Goal: Information Seeking & Learning: Find specific fact

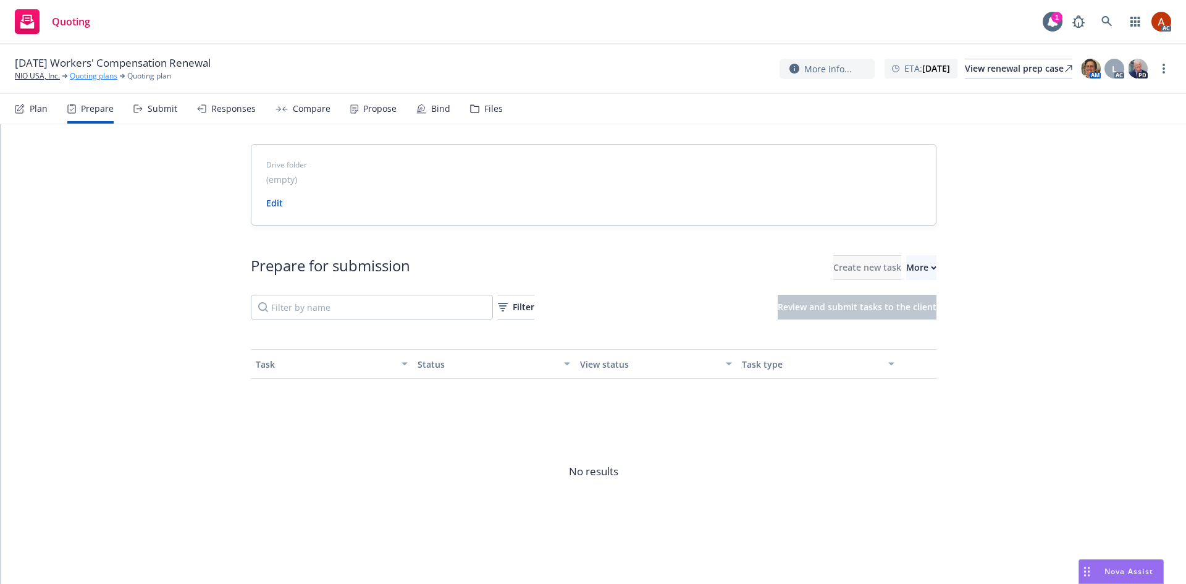
drag, startPoint x: 0, startPoint y: 0, endPoint x: 86, endPoint y: 72, distance: 112.2
click at [86, 72] on link "Quoting plans" at bounding box center [94, 75] width 48 height 11
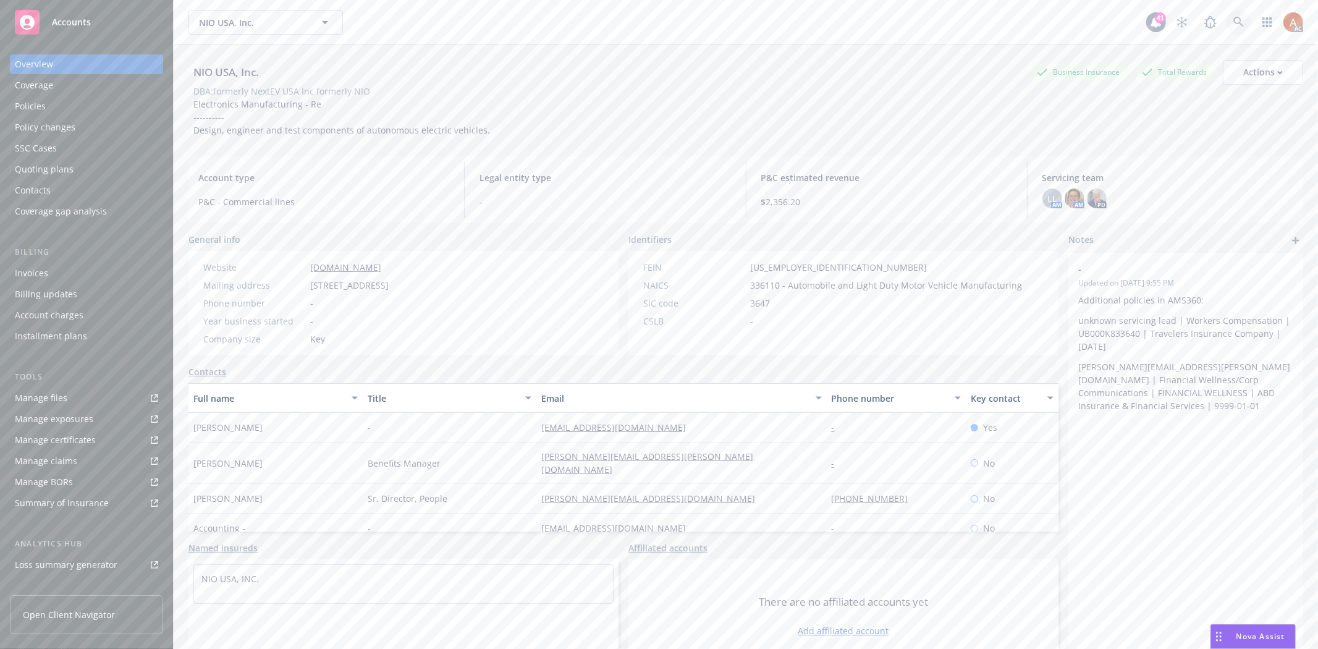
click at [1233, 19] on icon at bounding box center [1238, 22] width 11 height 11
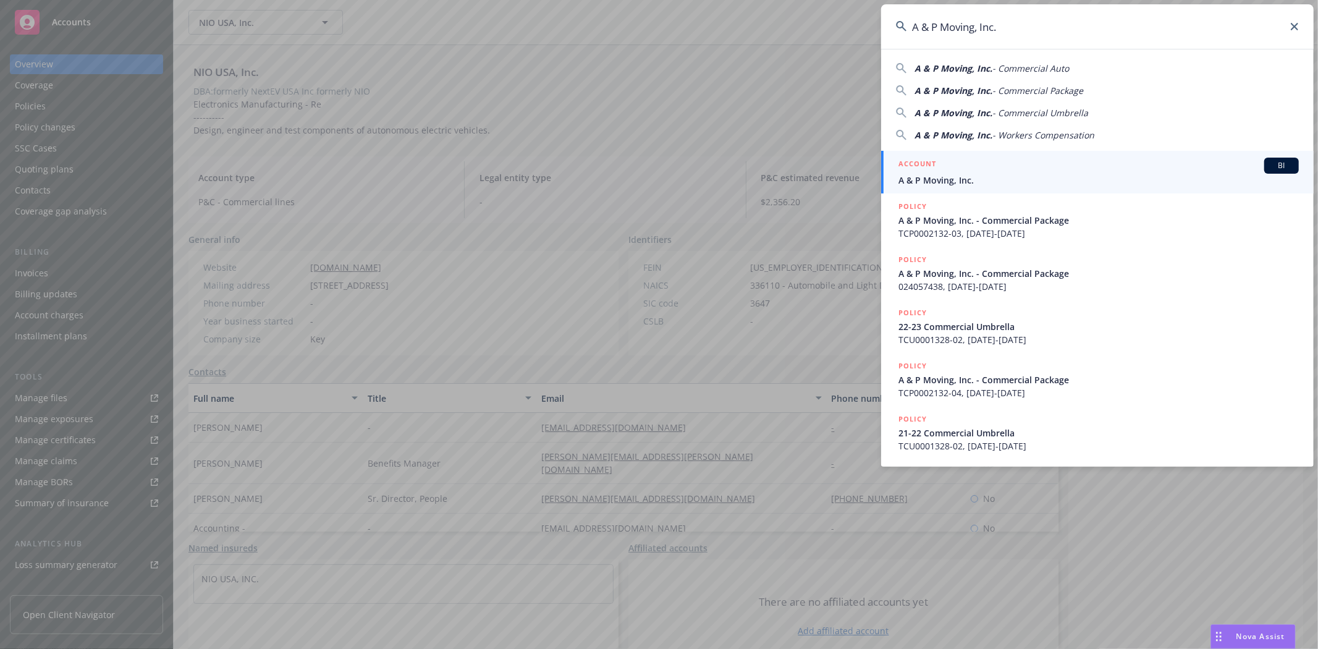
type input "A & P Moving, Inc."
click at [919, 166] on h5 "ACCOUNT" at bounding box center [917, 165] width 38 height 15
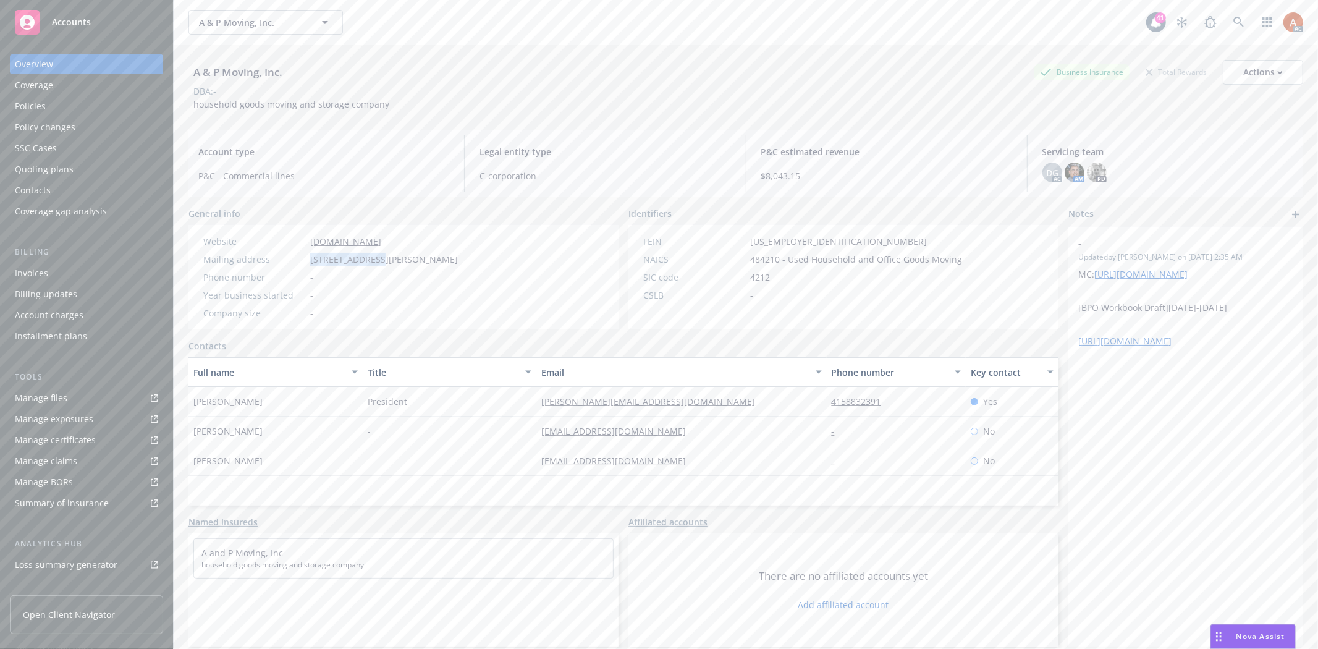
drag, startPoint x: 306, startPoint y: 258, endPoint x: 377, endPoint y: 261, distance: 70.5
click at [377, 261] on div "Mailing address [STREET_ADDRESS][PERSON_NAME]" at bounding box center [330, 259] width 264 height 13
copy div "[STREET_ADDRESS][PERSON_NAME]"
click at [385, 258] on span "[STREET_ADDRESS][PERSON_NAME]" at bounding box center [384, 259] width 148 height 13
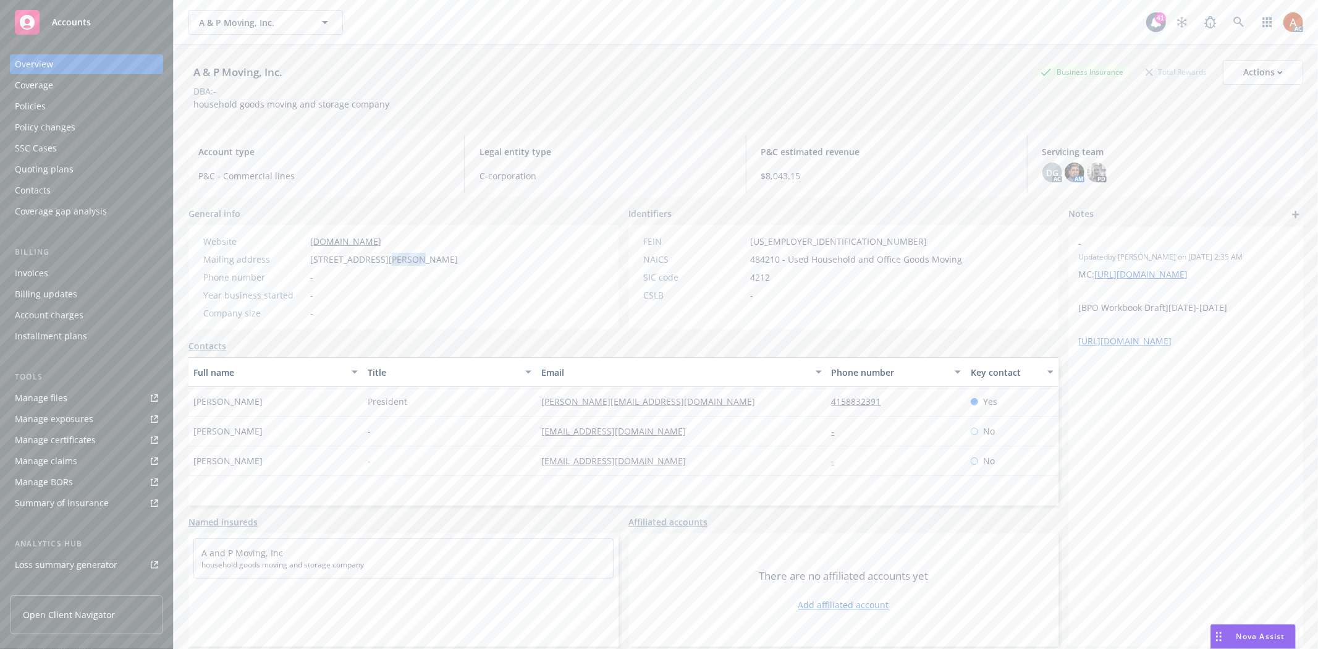
copy span "Novato"
click at [447, 259] on span "[STREET_ADDRESS][PERSON_NAME]" at bounding box center [384, 259] width 148 height 13
copy span "94949"
click at [44, 100] on div "Policies" at bounding box center [30, 106] width 31 height 20
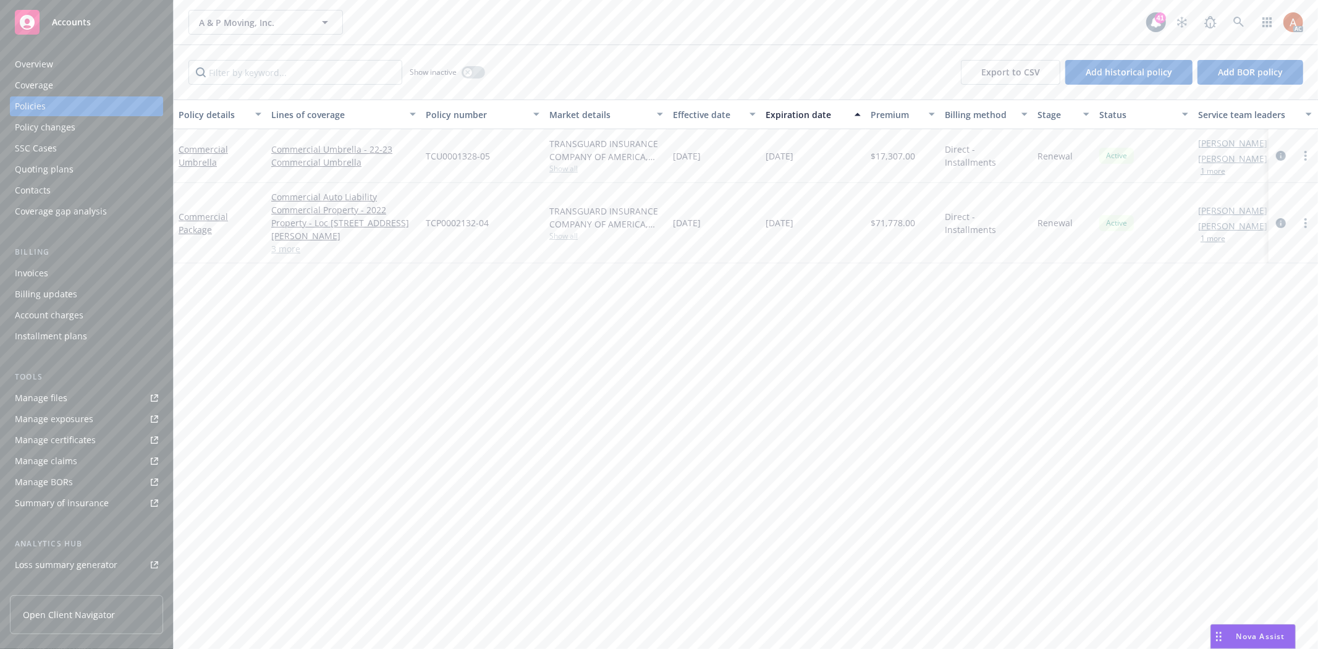
click at [563, 233] on span "Show all" at bounding box center [606, 235] width 114 height 11
drag, startPoint x: 421, startPoint y: 304, endPoint x: 535, endPoint y: 305, distance: 113.7
click at [535, 305] on div "Writing company TRANSGUARD INSURANCE COMPANY OF AMERICA, INC. Carrier IAT Insur…" at bounding box center [538, 315] width 247 height 151
copy span "IAT Insurance Group"
drag, startPoint x: 734, startPoint y: 381, endPoint x: 511, endPoint y: 231, distance: 268.8
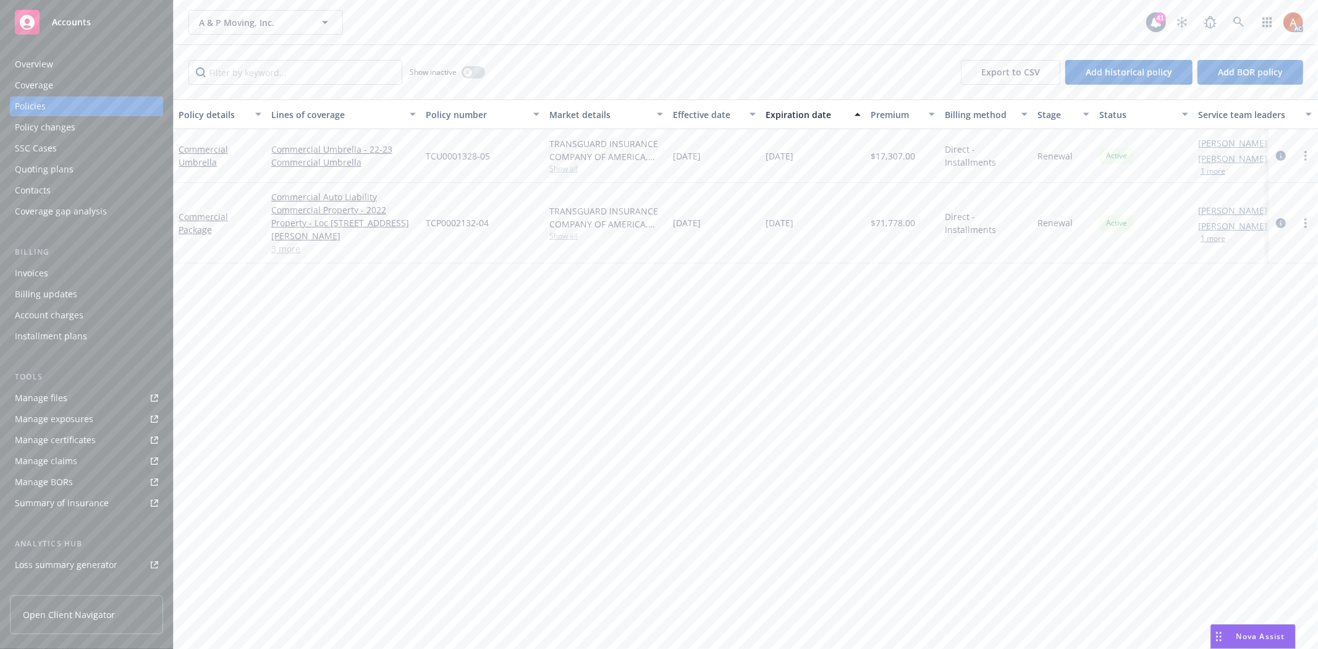
click at [731, 372] on div "Policy details Lines of coverage Policy number Market details Effective date Ex…" at bounding box center [746, 373] width 1144 height 549
drag, startPoint x: 422, startPoint y: 214, endPoint x: 498, endPoint y: 217, distance: 76.7
click at [498, 217] on div "TCP0002132-04" at bounding box center [483, 223] width 124 height 80
copy span "TCP0002132-04"
click at [888, 217] on span "$71,778.00" at bounding box center [892, 222] width 44 height 13
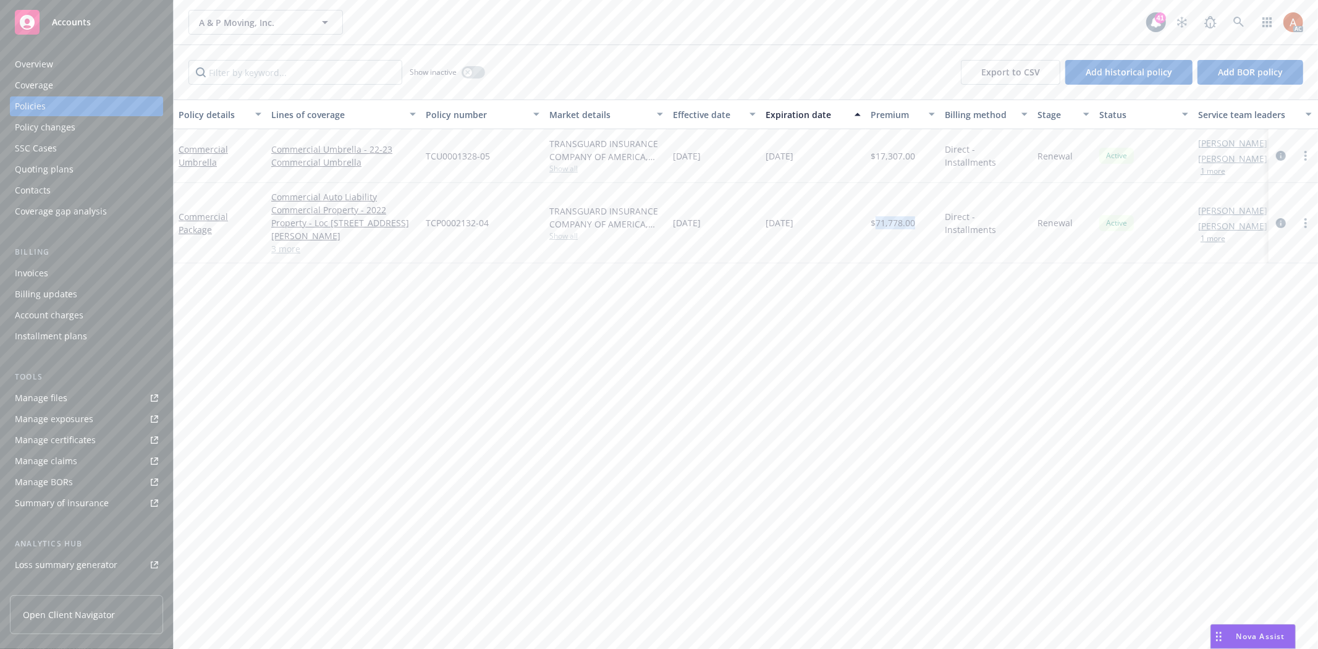
click at [888, 217] on span "$71,778.00" at bounding box center [892, 222] width 44 height 13
copy span "71,778.00"
drag, startPoint x: 424, startPoint y: 156, endPoint x: 519, endPoint y: 162, distance: 95.9
click at [519, 162] on div "TCU0001328-05" at bounding box center [483, 156] width 124 height 54
copy span "TCU0001328-05"
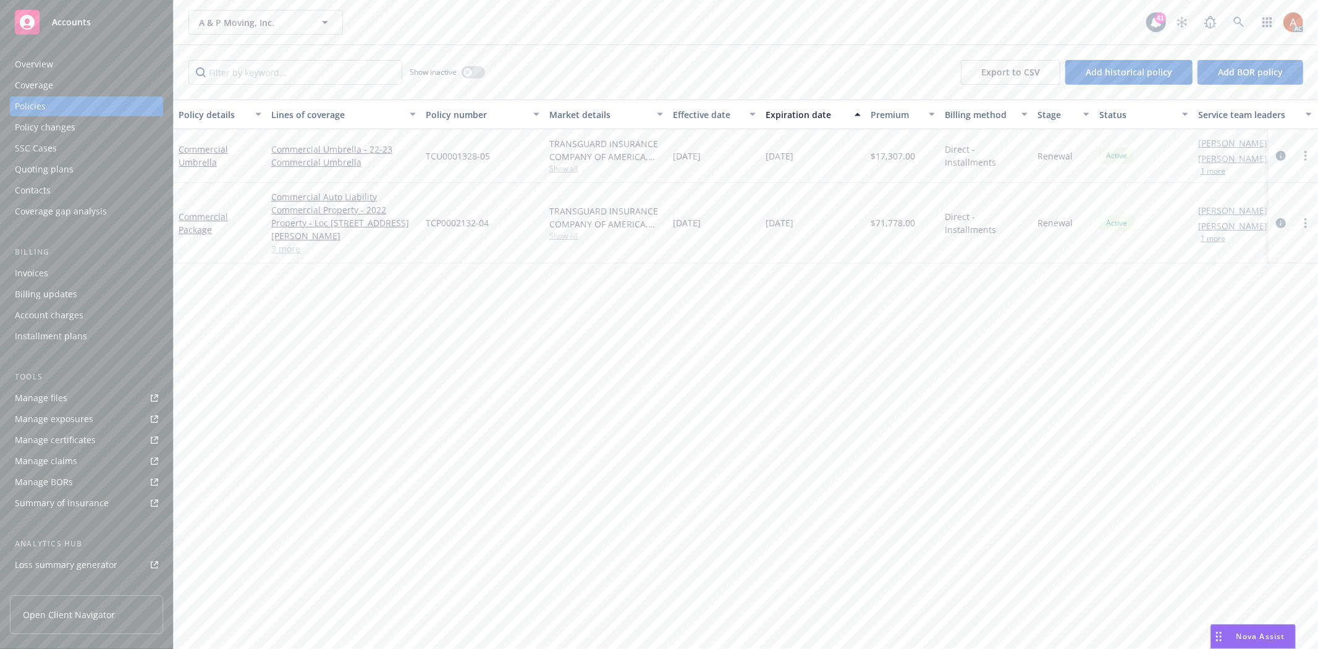
click at [894, 151] on span "$17,307.00" at bounding box center [892, 155] width 44 height 13
copy span "17,307.00"
click at [471, 70] on div "button" at bounding box center [467, 72] width 9 height 9
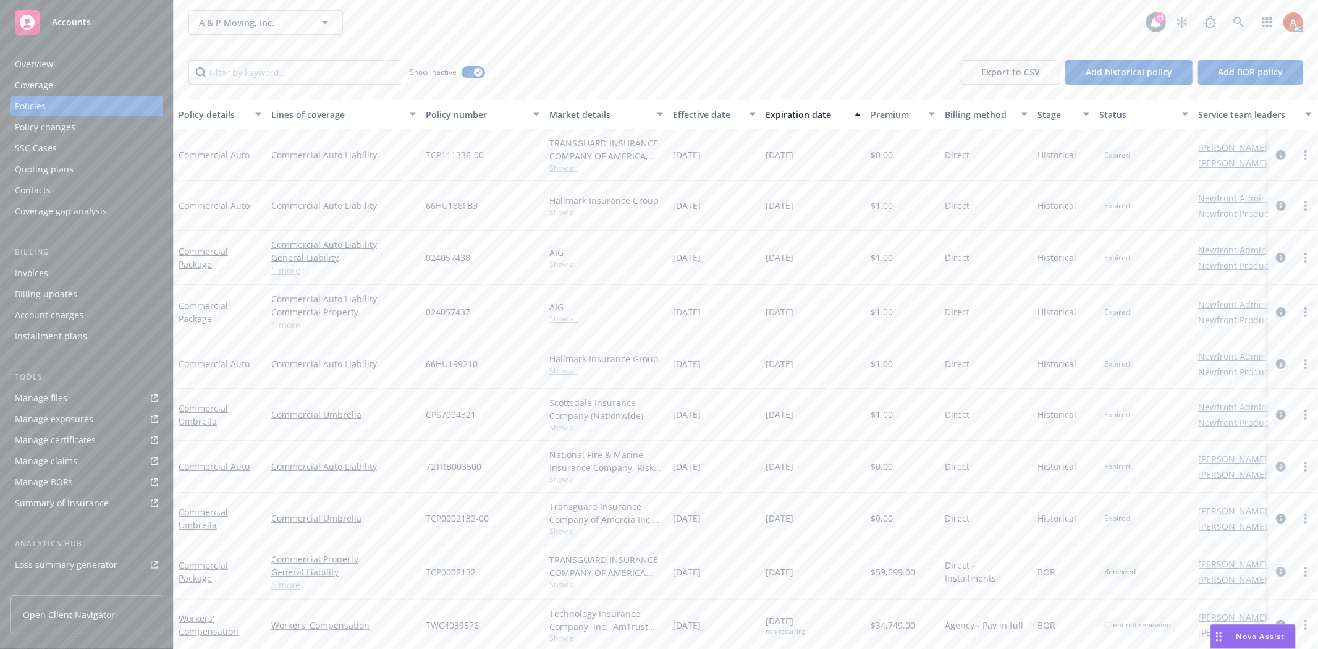
click at [694, 112] on div "Effective date" at bounding box center [707, 114] width 69 height 13
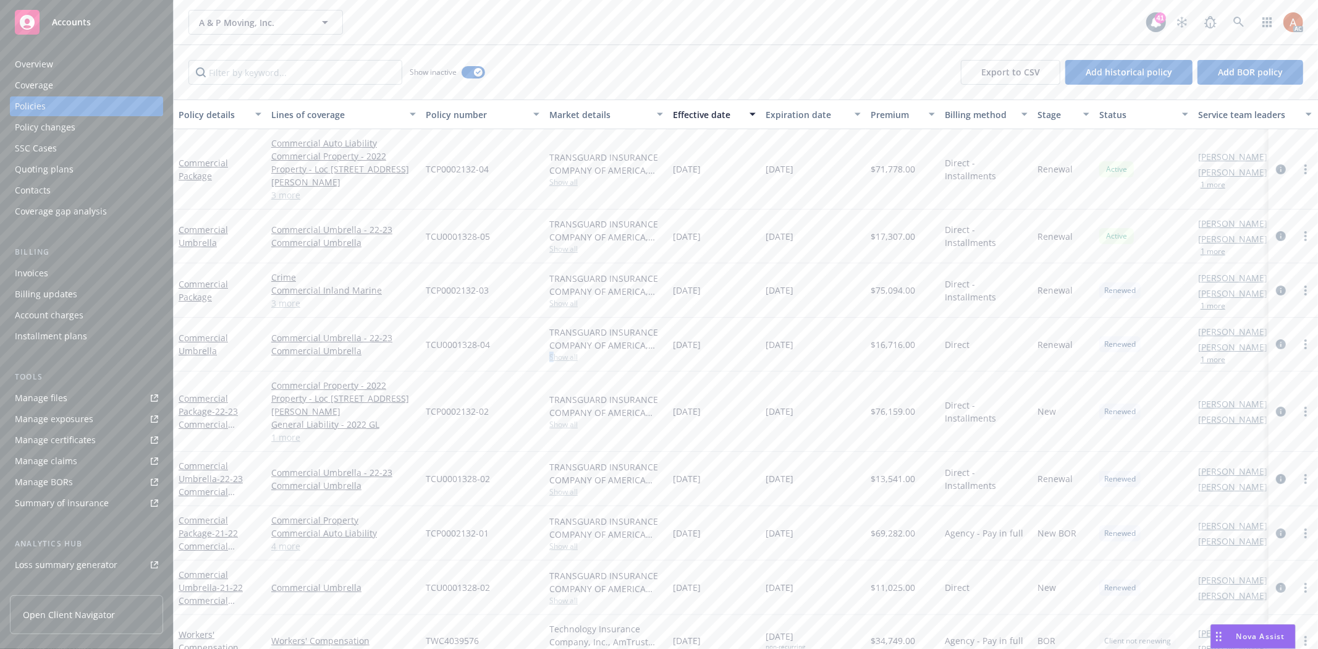
click at [552, 351] on span "Show all" at bounding box center [606, 356] width 114 height 11
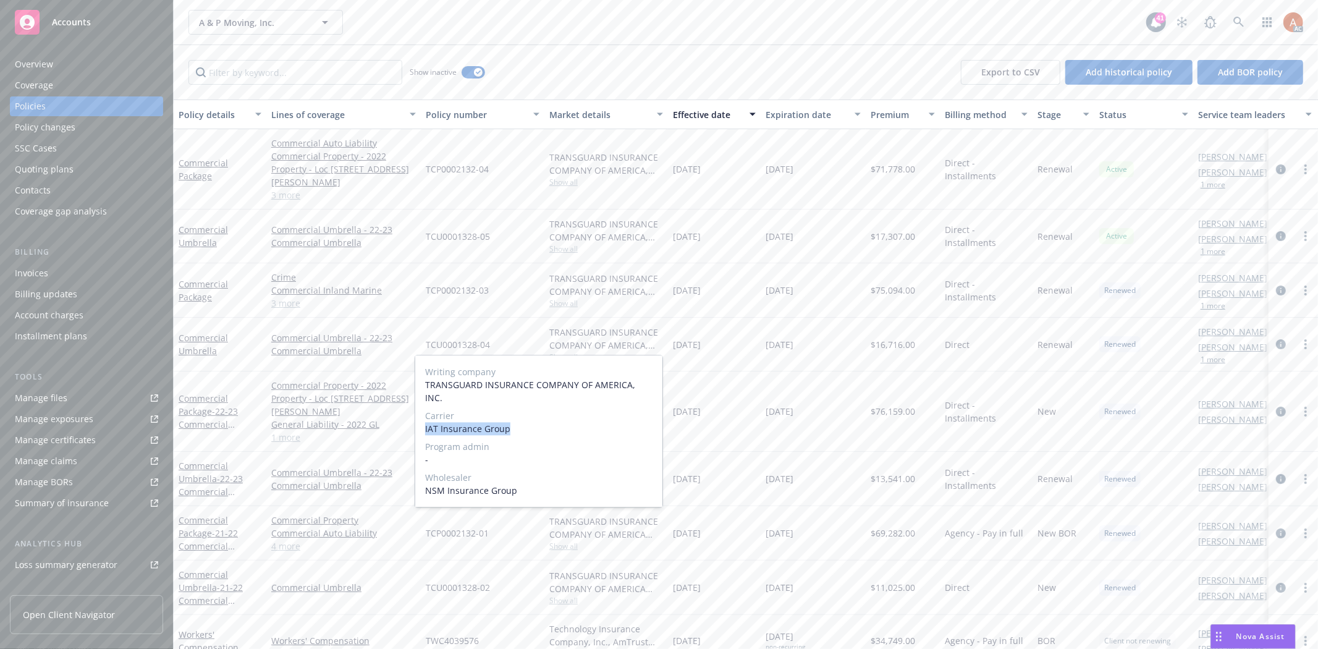
drag, startPoint x: 420, startPoint y: 414, endPoint x: 531, endPoint y: 421, distance: 111.4
click at [531, 421] on div "Writing company TRANSGUARD INSURANCE COMPANY OF AMERICA, INC. Carrier IAT Insur…" at bounding box center [538, 430] width 247 height 151
copy span "IAT Insurance Group"
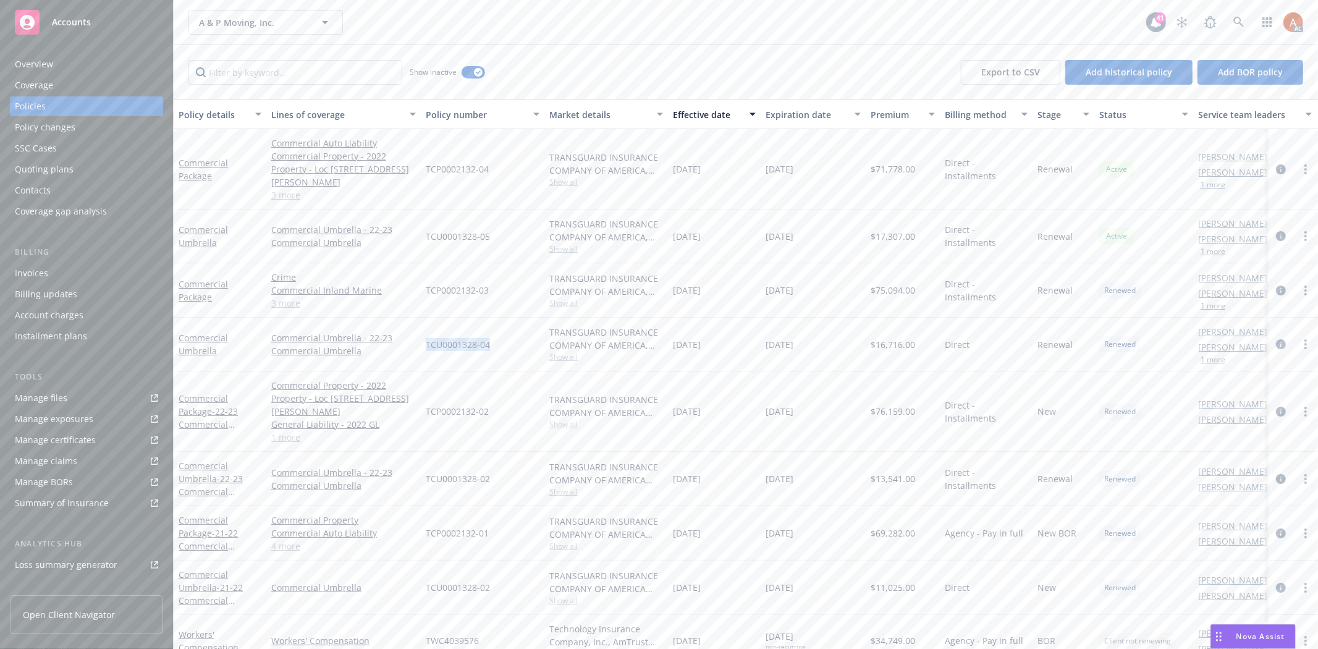
drag, startPoint x: 421, startPoint y: 329, endPoint x: 505, endPoint y: 332, distance: 84.0
click at [505, 332] on div "TCU0001328-04" at bounding box center [483, 344] width 124 height 54
copy span "TCU0001328-04"
click at [906, 338] on span "$16,716.00" at bounding box center [892, 344] width 44 height 13
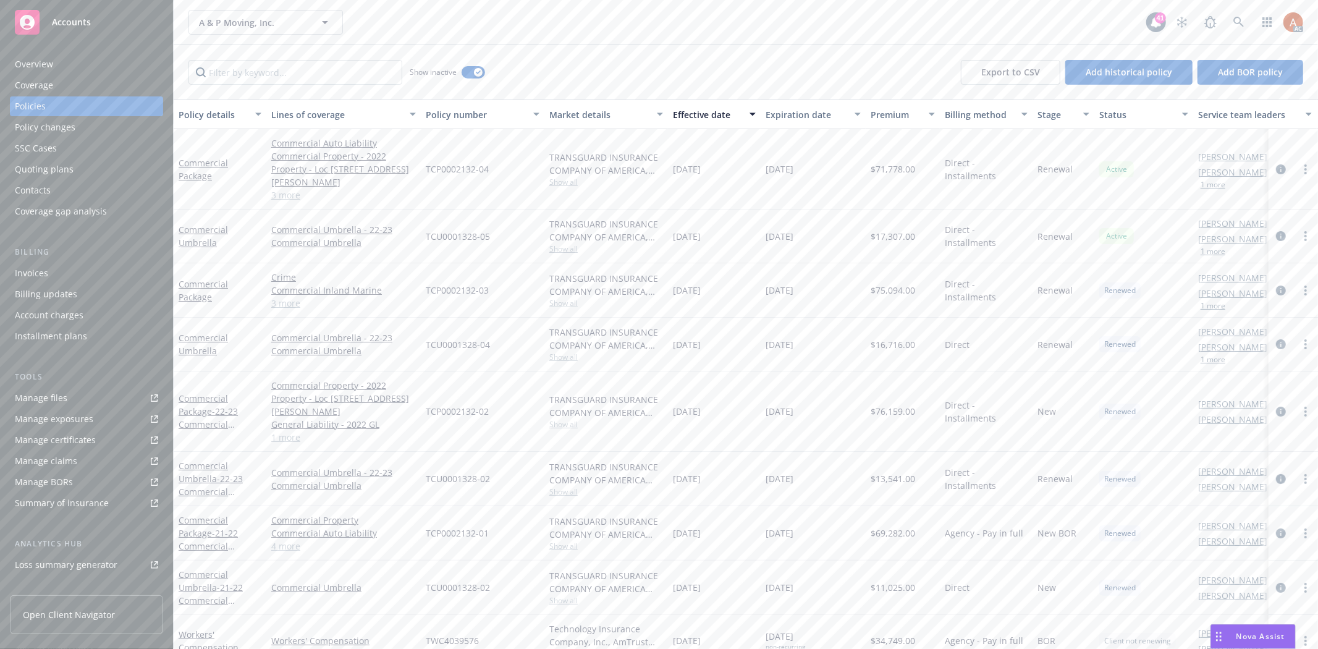
click at [291, 431] on link "1 more" at bounding box center [343, 437] width 145 height 13
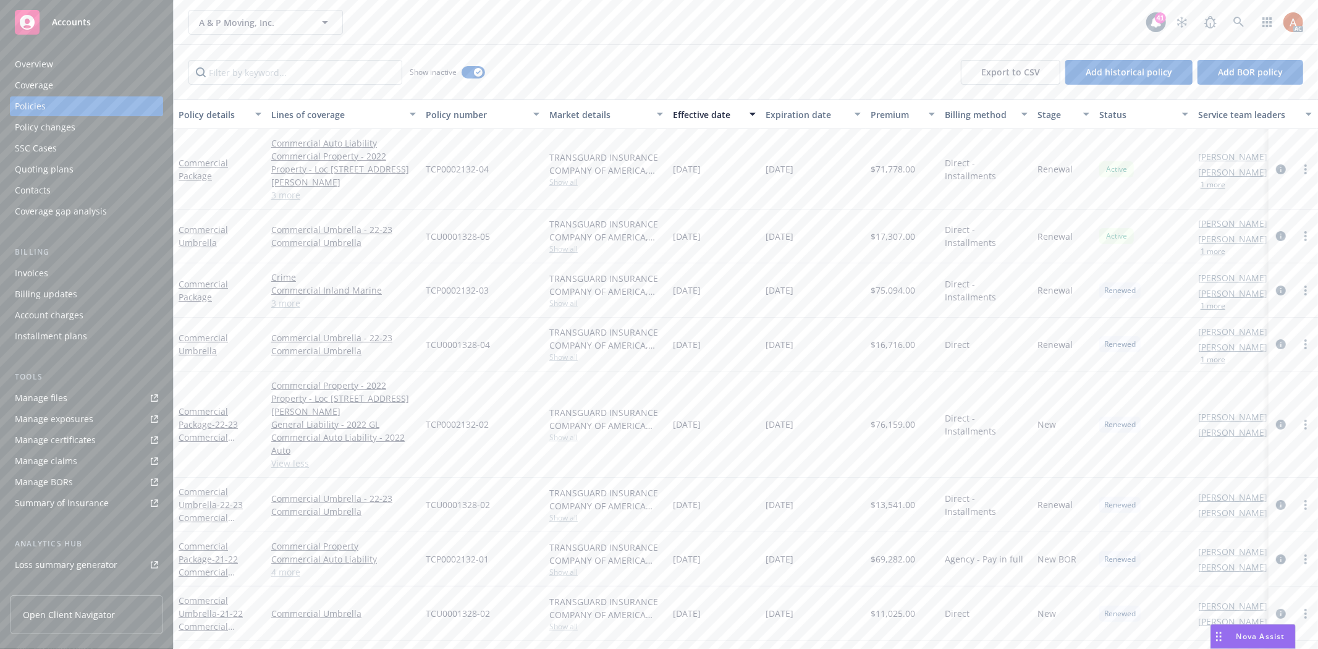
click at [291, 431] on link "Commercial Auto Liability - 2022 Auto" at bounding box center [343, 444] width 145 height 26
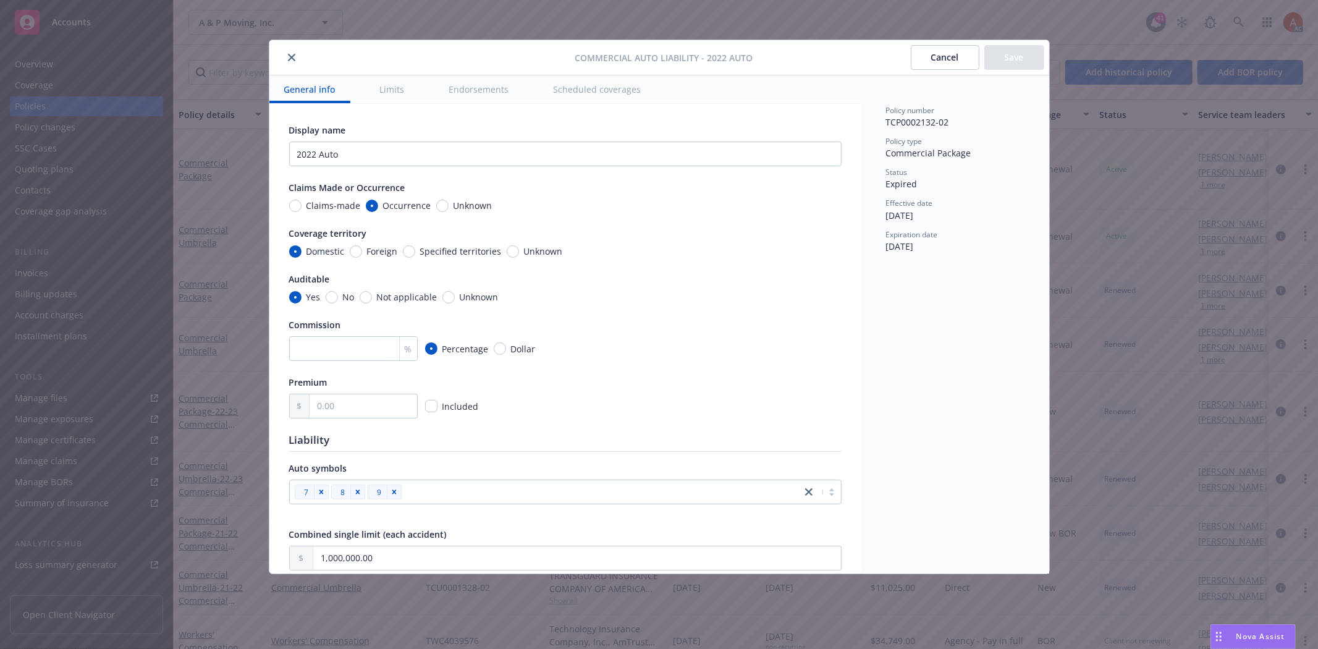
click at [290, 56] on icon "close" at bounding box center [291, 57] width 7 height 7
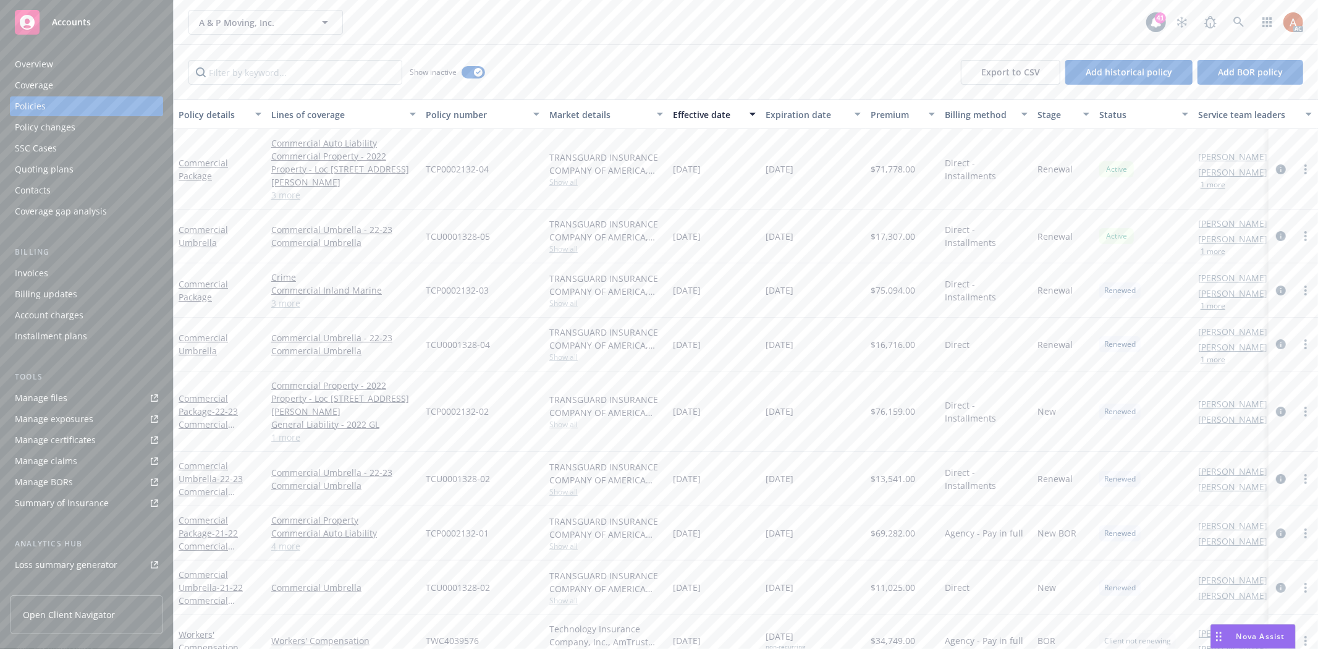
click at [284, 296] on link "3 more" at bounding box center [343, 302] width 145 height 13
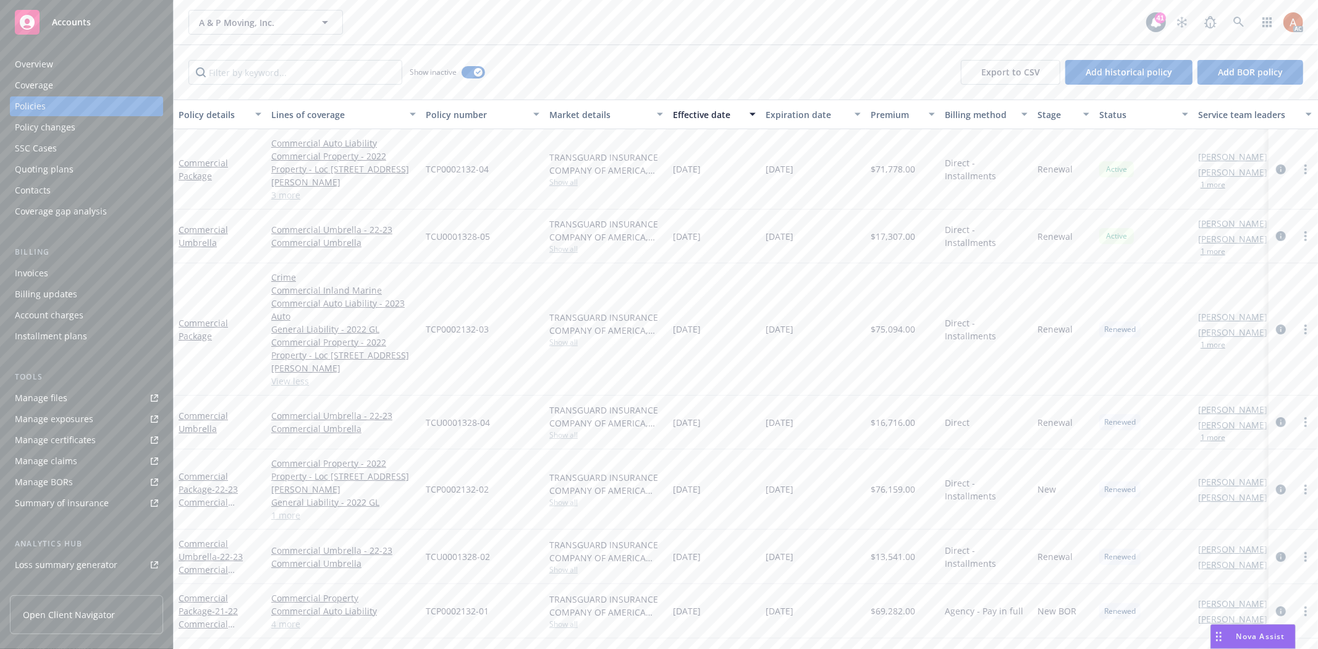
drag, startPoint x: 531, startPoint y: 267, endPoint x: 570, endPoint y: 273, distance: 39.3
click at [532, 267] on div "TCP0002132-03" at bounding box center [483, 329] width 124 height 132
click at [557, 337] on span "Show all" at bounding box center [606, 342] width 114 height 11
drag, startPoint x: 423, startPoint y: 395, endPoint x: 513, endPoint y: 393, distance: 90.2
click at [513, 393] on div "Writing company TRANSGUARD INSURANCE COMPANY OF AMERICA, INC. Carrier IAT Insur…" at bounding box center [538, 409] width 247 height 151
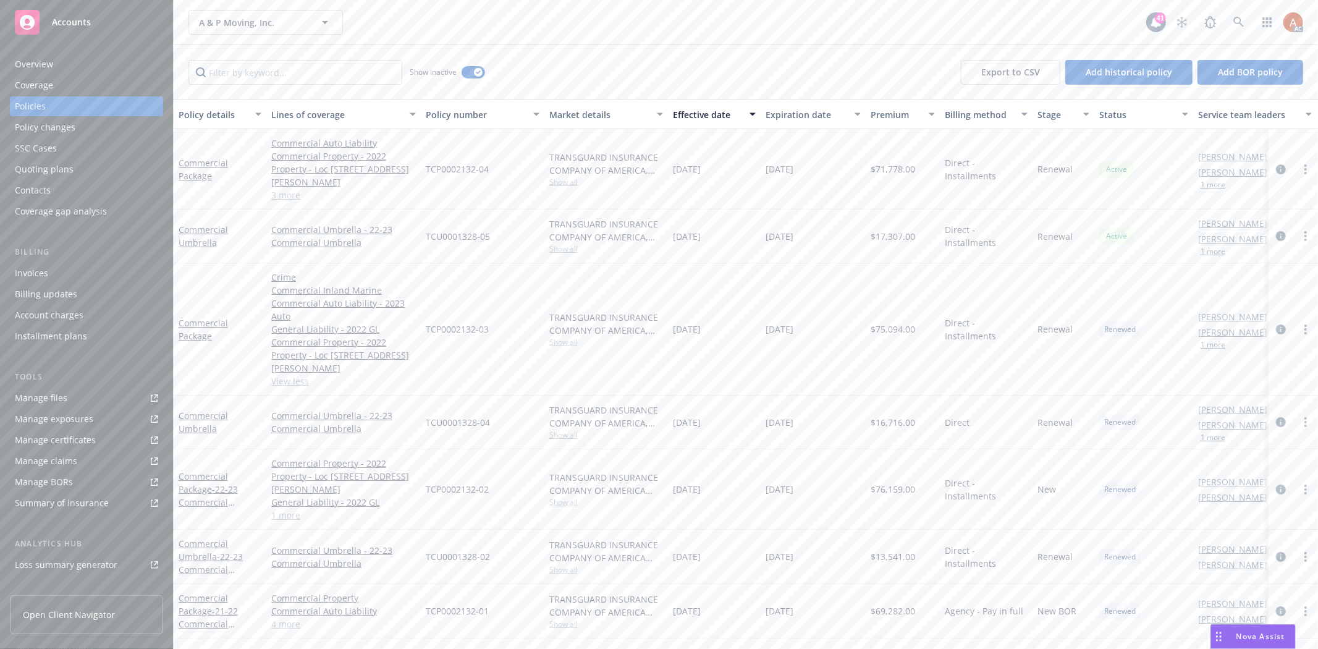
click at [486, 274] on div "TCP0002132-03" at bounding box center [483, 329] width 124 height 132
drag, startPoint x: 423, startPoint y: 304, endPoint x: 495, endPoint y: 311, distance: 72.7
click at [495, 311] on div "TCP0002132-03" at bounding box center [483, 329] width 124 height 132
click at [899, 322] on span "$75,094.00" at bounding box center [892, 328] width 44 height 13
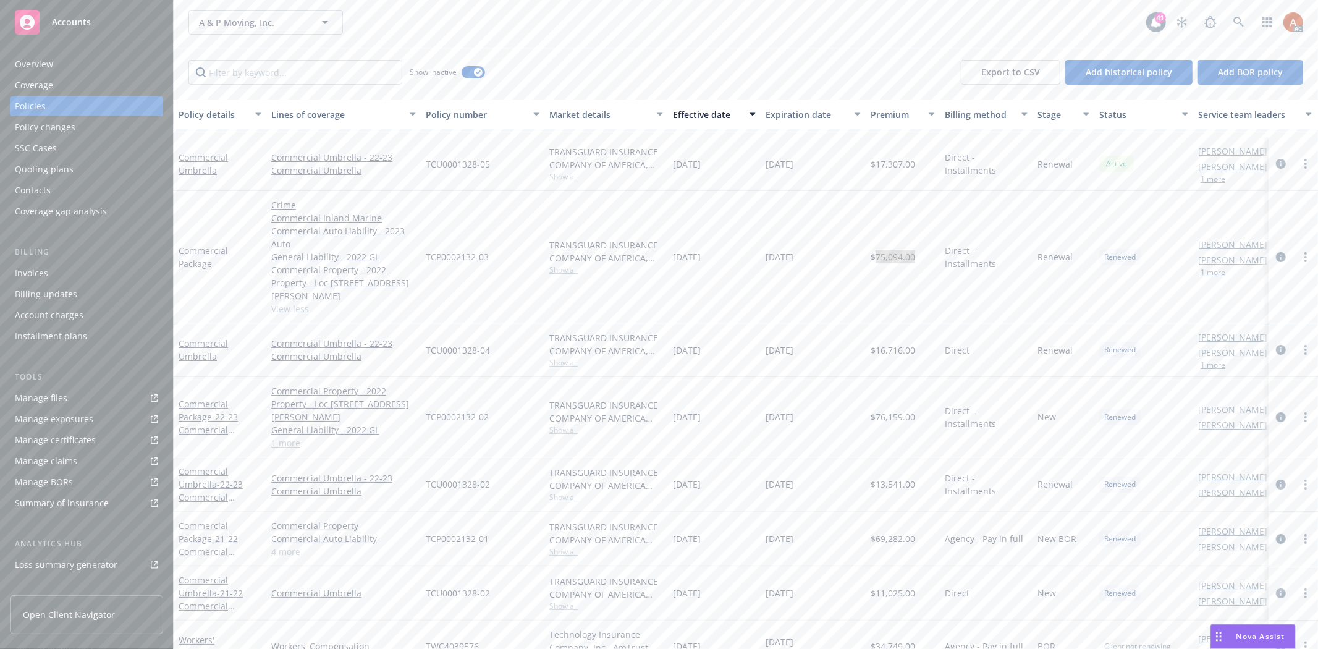
scroll to position [137, 0]
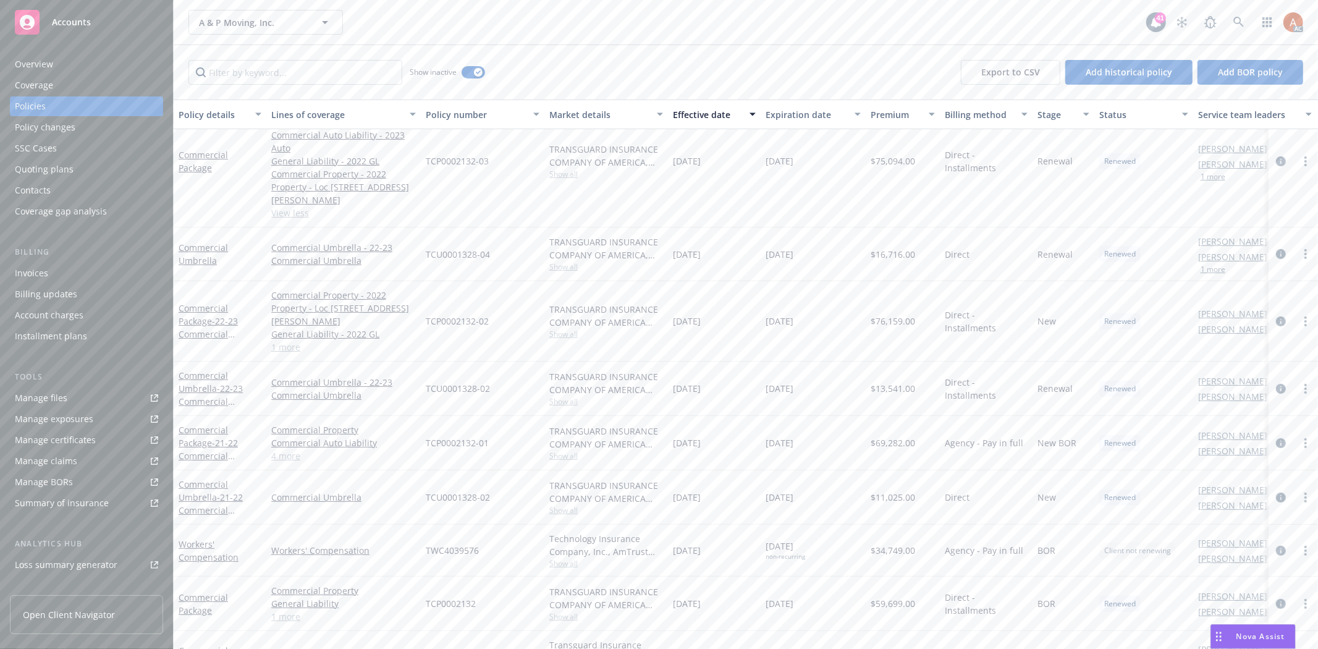
click at [563, 320] on div "TRANSGUARD INSURANCE COMPANY OF AMERICA INC., Transguard Insurance Company of A…" at bounding box center [606, 321] width 124 height 80
click at [564, 329] on span "Show all" at bounding box center [606, 334] width 114 height 11
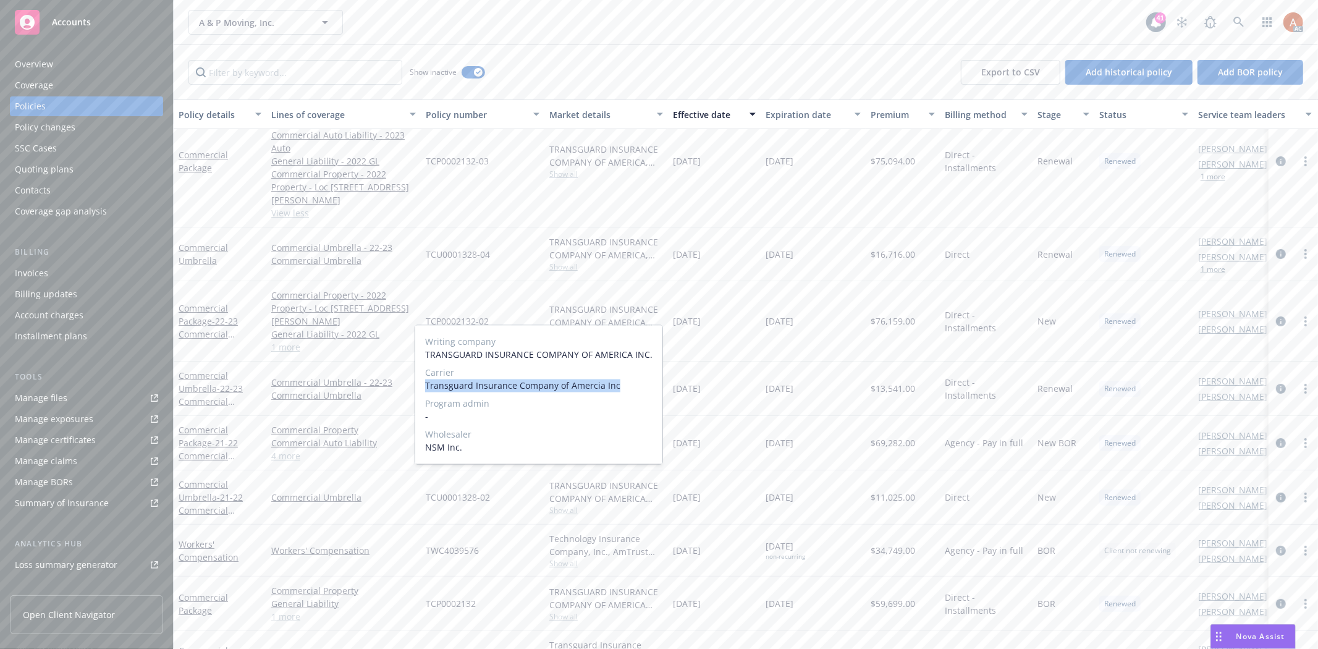
drag, startPoint x: 424, startPoint y: 384, endPoint x: 628, endPoint y: 390, distance: 204.5
click at [628, 390] on div "Writing company TRANSGUARD INSURANCE COMPANY OF AMERICA INC. Carrier Transguard…" at bounding box center [538, 395] width 247 height 138
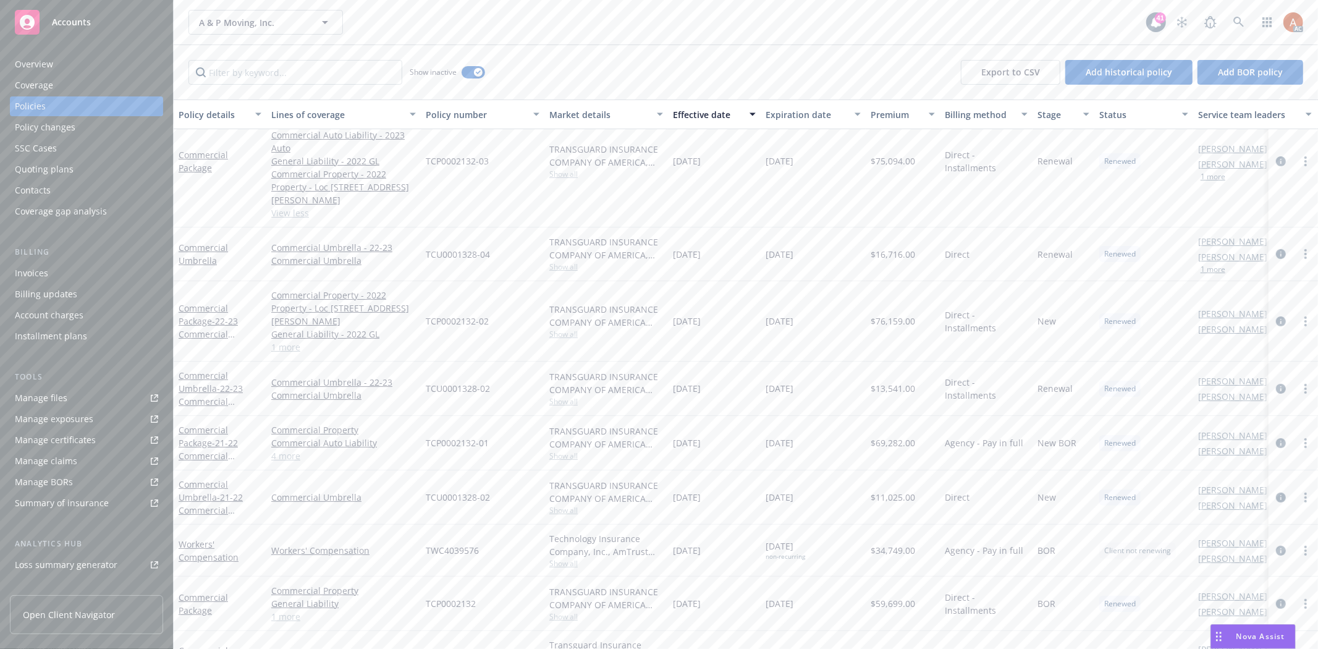
click at [730, 361] on div "[DATE]" at bounding box center [714, 388] width 93 height 54
drag, startPoint x: 418, startPoint y: 362, endPoint x: 488, endPoint y: 371, distance: 70.4
click at [488, 361] on div "Commercial Umbrella - 22-23 Commercial Umbrella Commercial Umbrella - 22-23 Com…" at bounding box center [770, 388] width 1192 height 54
click at [478, 416] on div "TCP0002132-01" at bounding box center [483, 443] width 124 height 54
drag, startPoint x: 426, startPoint y: 298, endPoint x: 496, endPoint y: 300, distance: 69.8
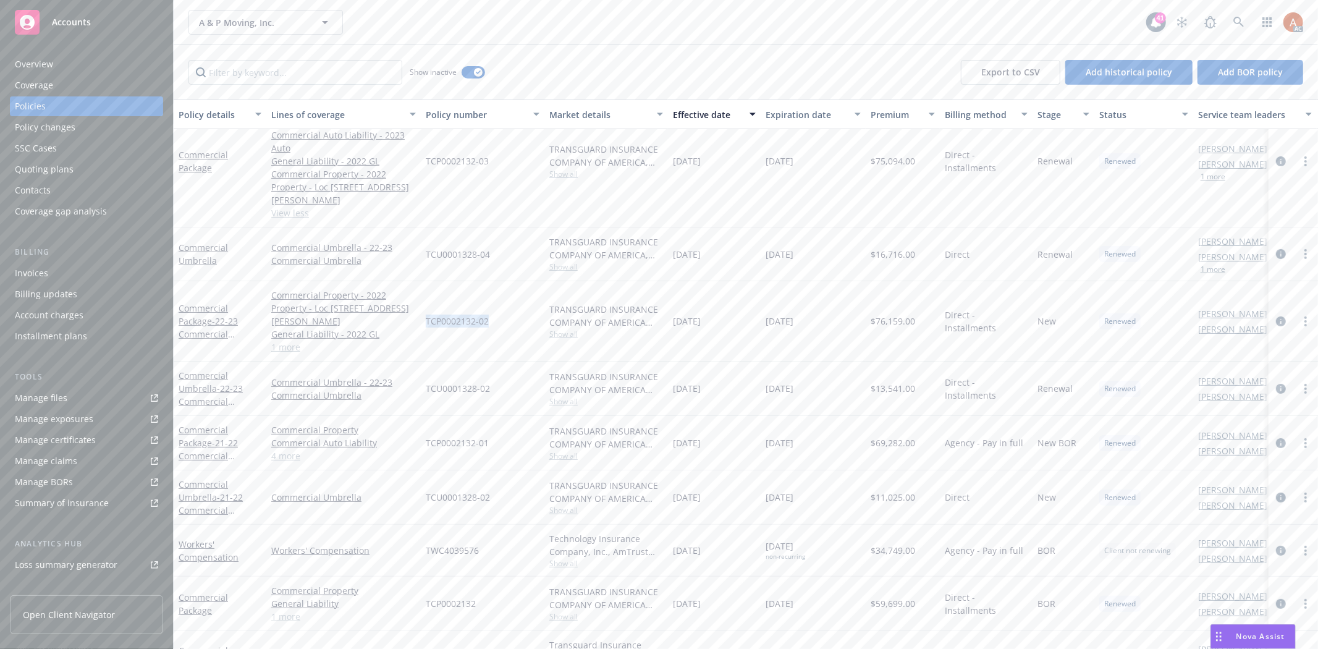
click at [496, 300] on div "TCP0002132-02" at bounding box center [483, 321] width 124 height 80
click at [885, 314] on span "$76,159.00" at bounding box center [892, 320] width 44 height 13
drag, startPoint x: 670, startPoint y: 305, endPoint x: 726, endPoint y: 306, distance: 56.2
click at [726, 306] on div "[DATE]" at bounding box center [714, 321] width 93 height 80
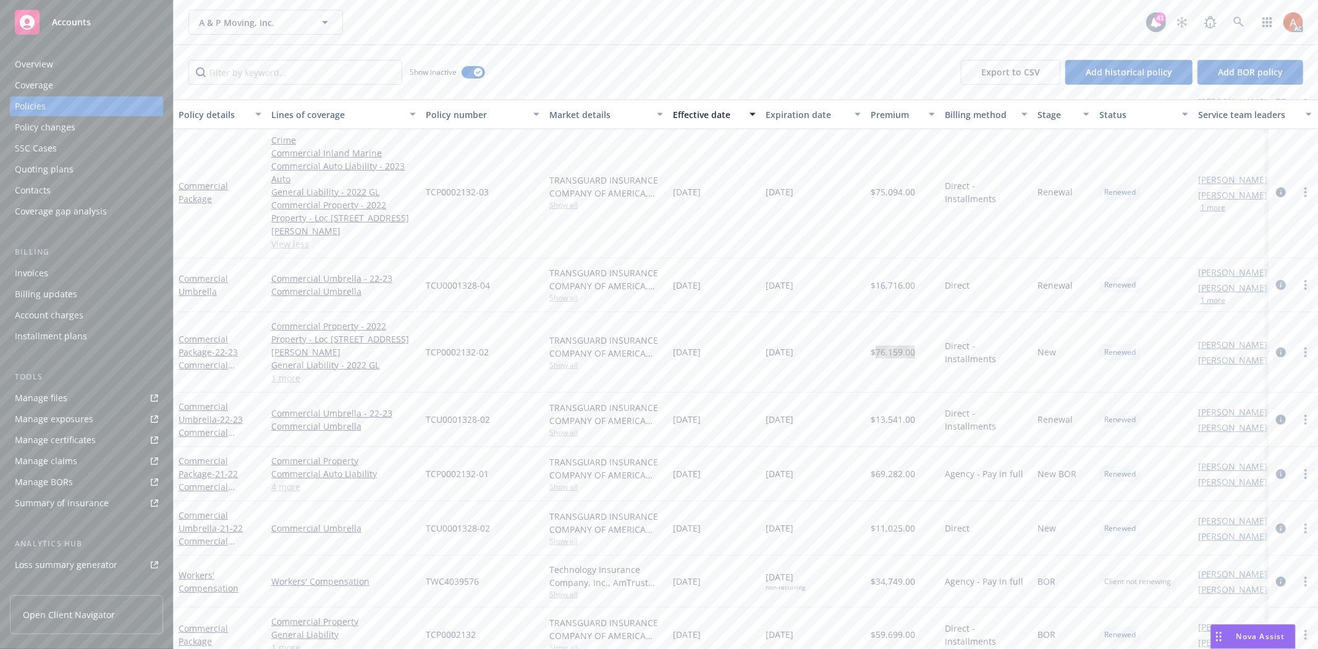
scroll to position [0, 0]
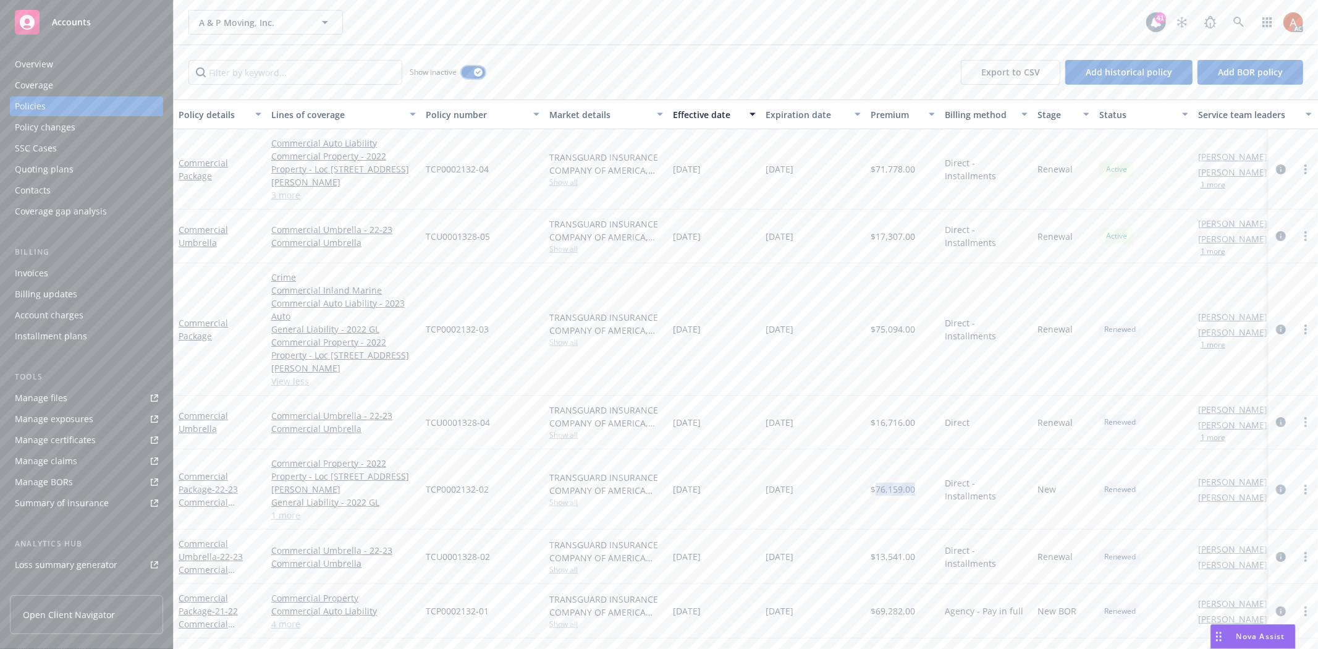
click at [474, 72] on div "button" at bounding box center [478, 72] width 9 height 9
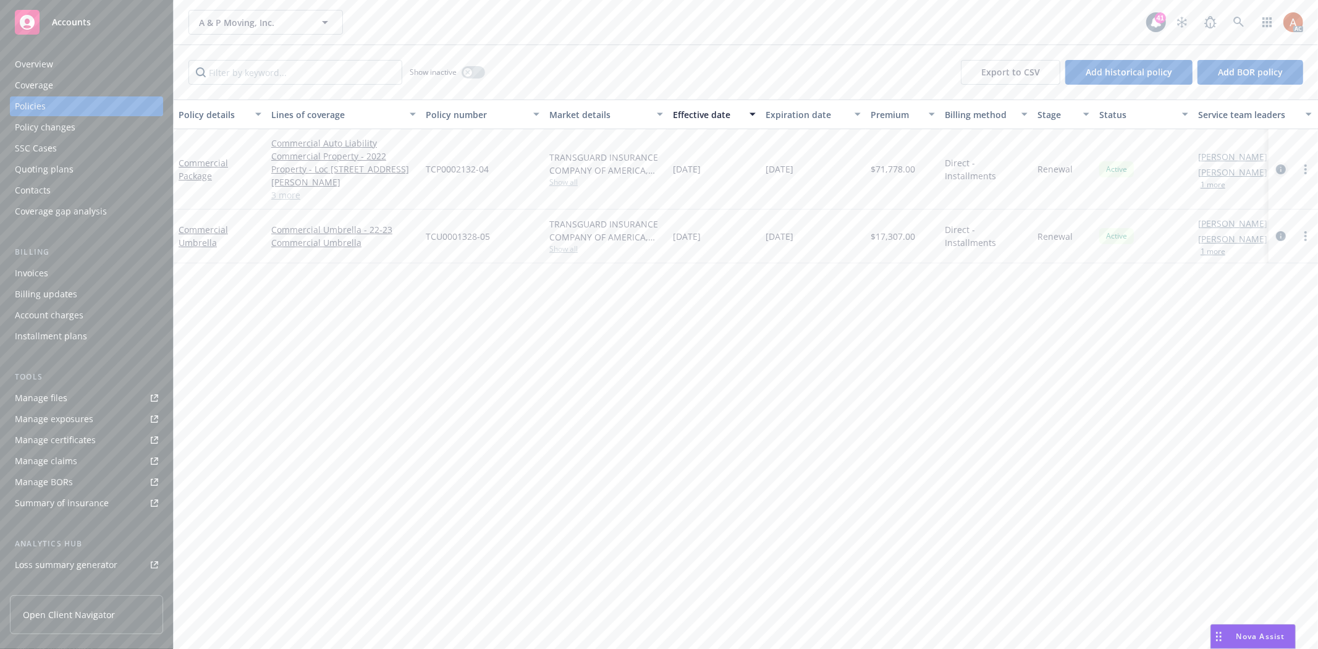
click at [1280, 164] on icon "circleInformation" at bounding box center [1281, 169] width 10 height 10
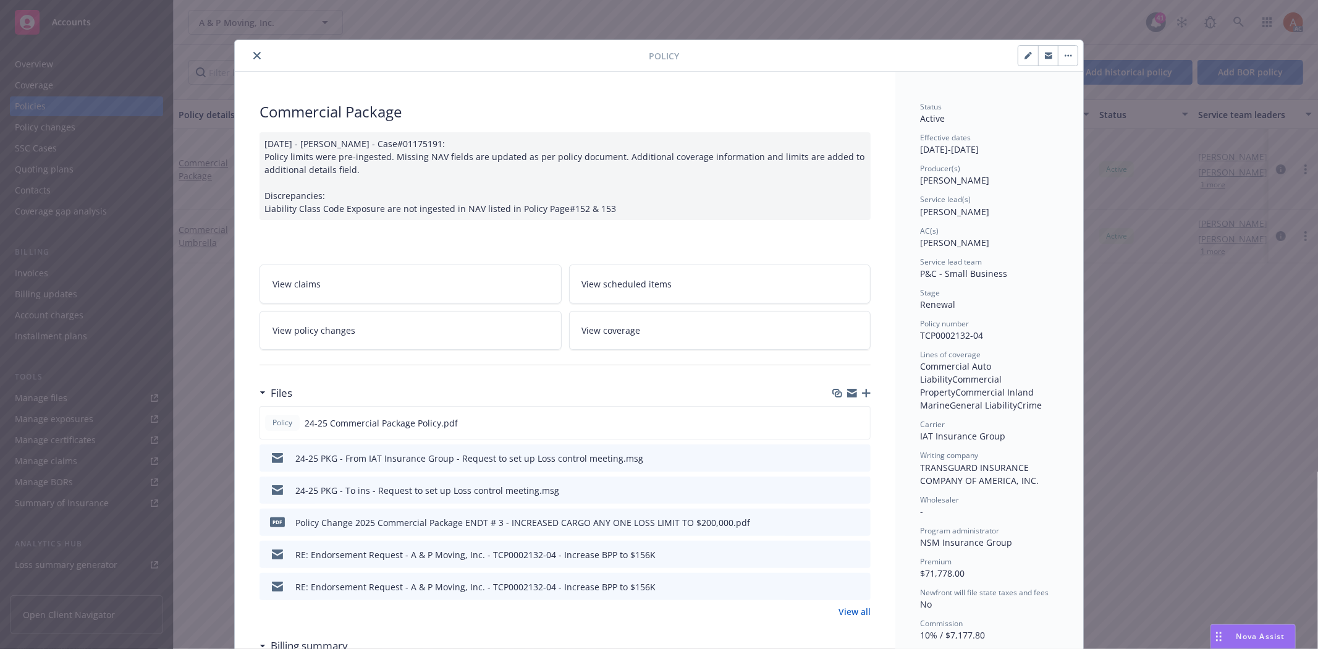
click at [852, 607] on link "View all" at bounding box center [854, 611] width 32 height 13
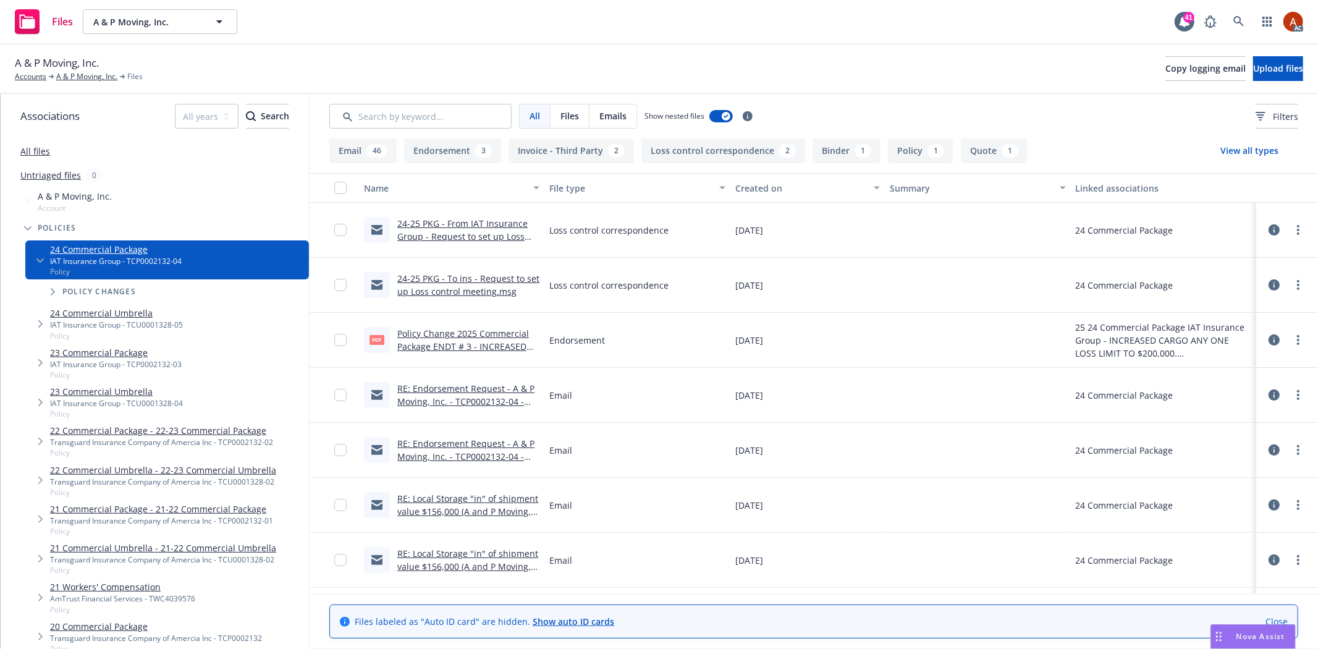
click at [903, 153] on button "Policy 1" at bounding box center [920, 150] width 65 height 25
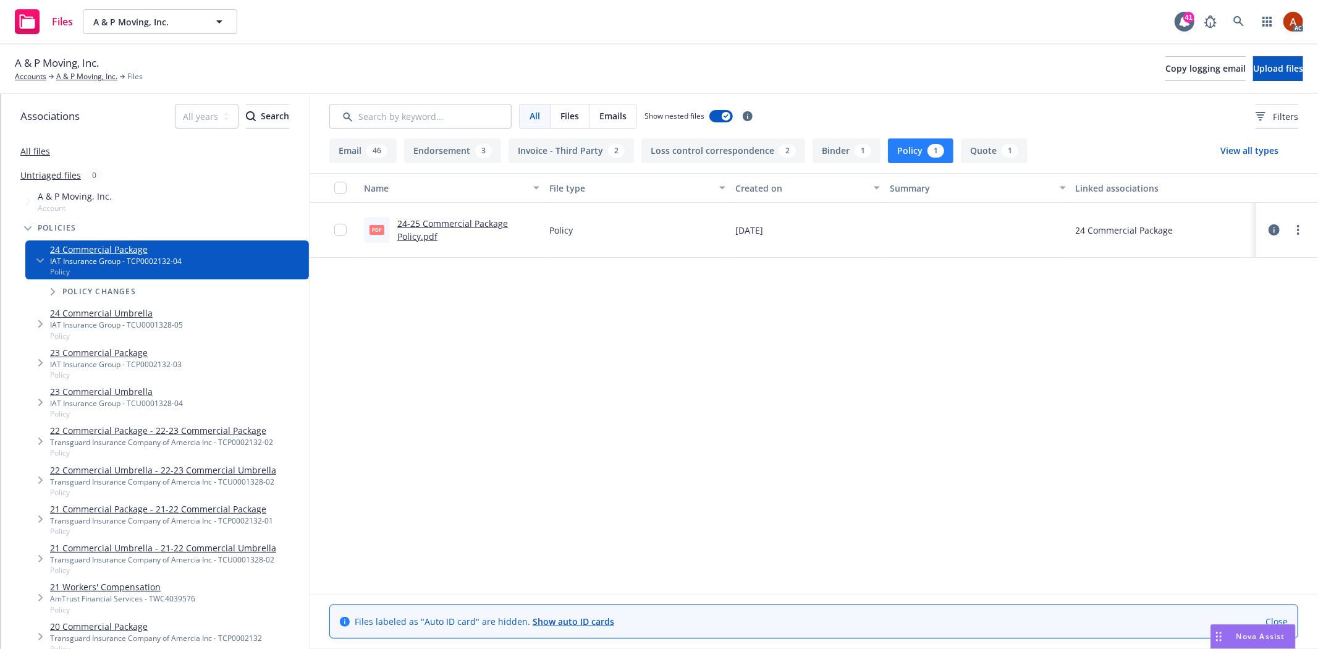
click at [439, 226] on link "24-25 Commercial Package Policy.pdf" at bounding box center [452, 229] width 111 height 25
click at [439, 156] on button "Endorsement 3" at bounding box center [452, 150] width 97 height 25
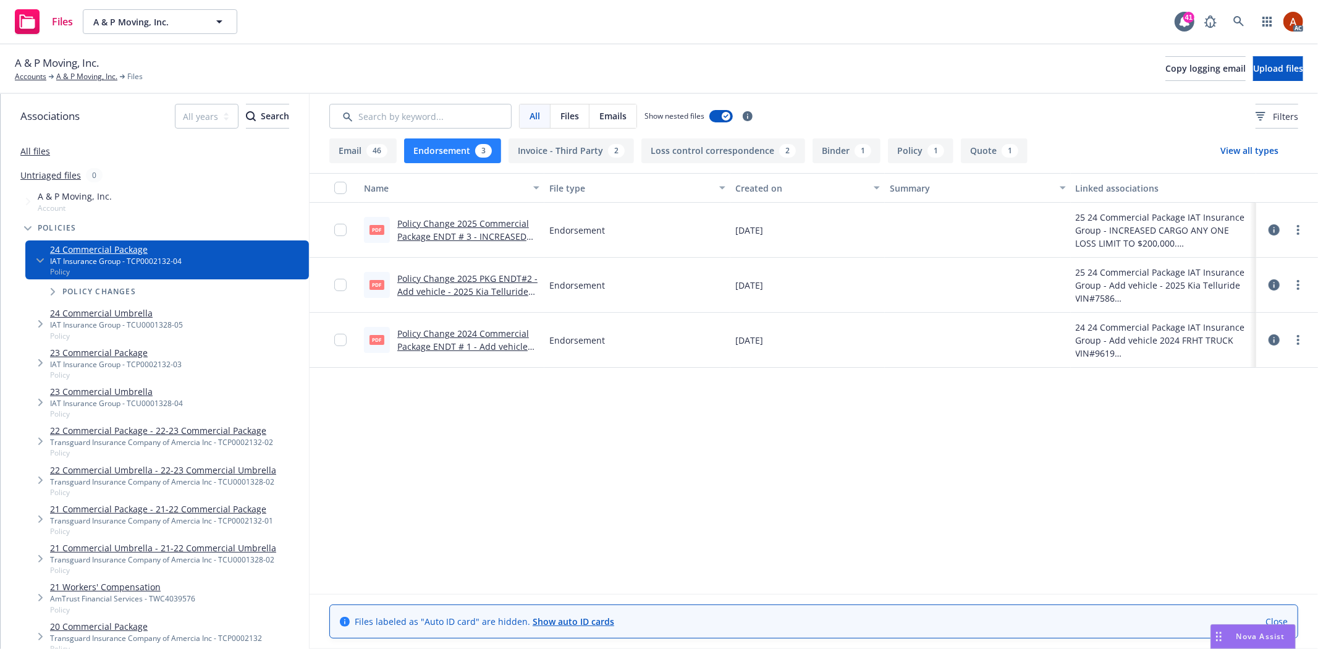
click at [480, 221] on link "Policy Change 2025 Commercial Package ENDT # 3 - INCREASED CARGO ANY ONE LOSS L…" at bounding box center [463, 242] width 133 height 51
click at [474, 272] on link "Policy Change 2025 PKG ENDT#2 - Add vehicle - 2025 Kia Telluride VIN#7586.pdf" at bounding box center [467, 291] width 140 height 38
click at [468, 329] on link "Policy Change 2024 Commercial Package ENDT # 1 - Add vehicle 2024 FRHT TRUCK VI…" at bounding box center [463, 346] width 132 height 38
